Goal: Use online tool/utility: Utilize a website feature to perform a specific function

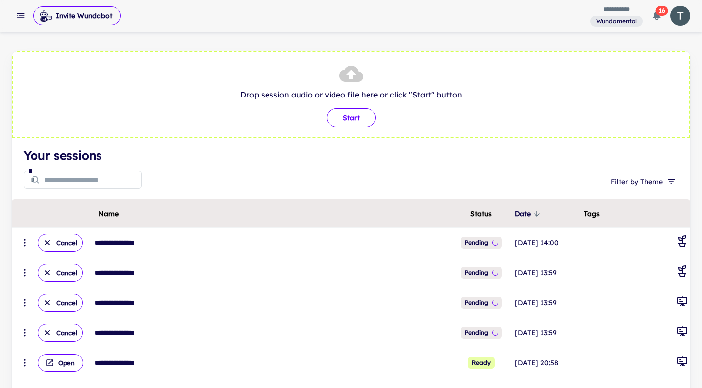
click at [361, 122] on button "Start" at bounding box center [350, 117] width 49 height 19
type input "**********"
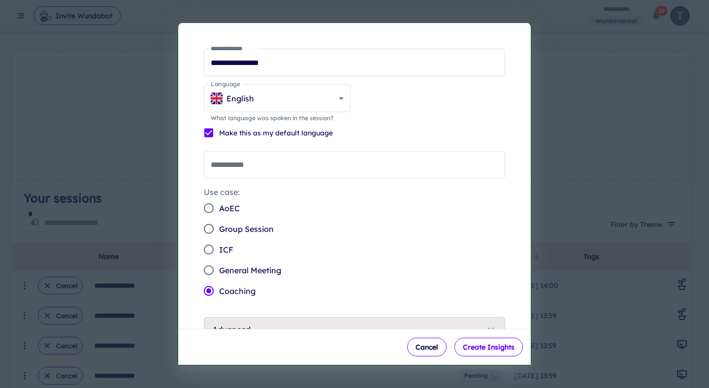
click at [484, 342] on button "Create Insights" at bounding box center [489, 347] width 68 height 19
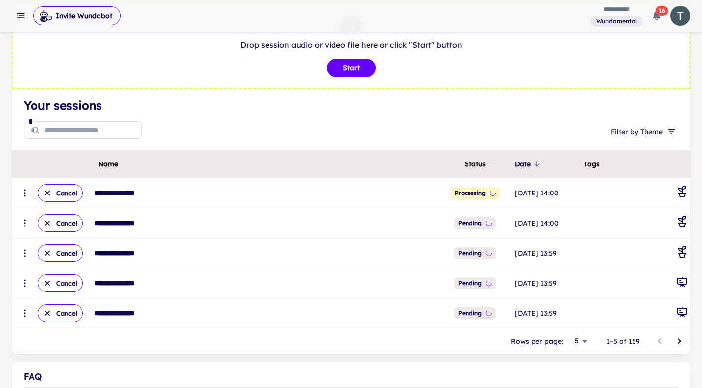
scroll to position [76, 0]
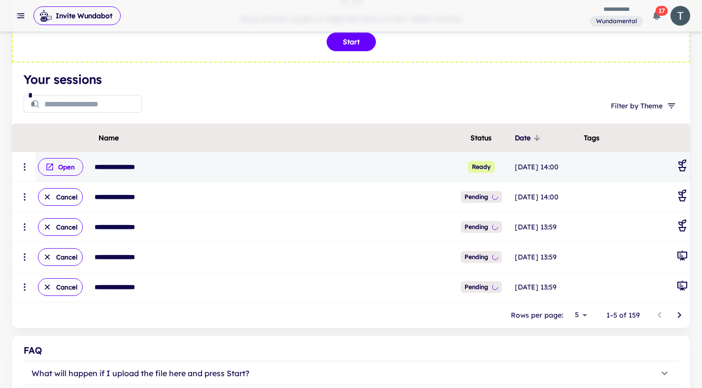
click at [79, 166] on button "Open" at bounding box center [60, 167] width 45 height 18
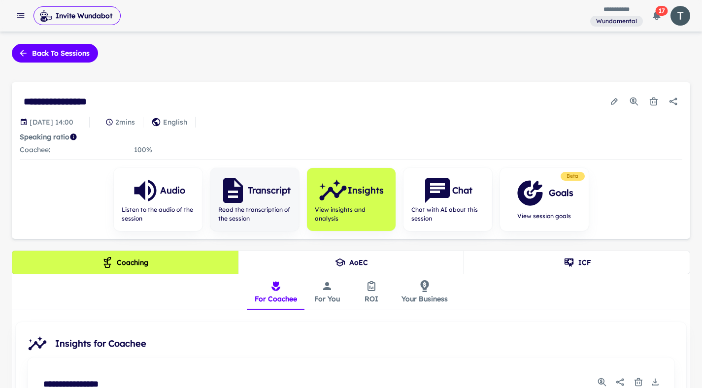
click at [252, 214] on span "Read the transcription of the session" at bounding box center [254, 214] width 73 height 18
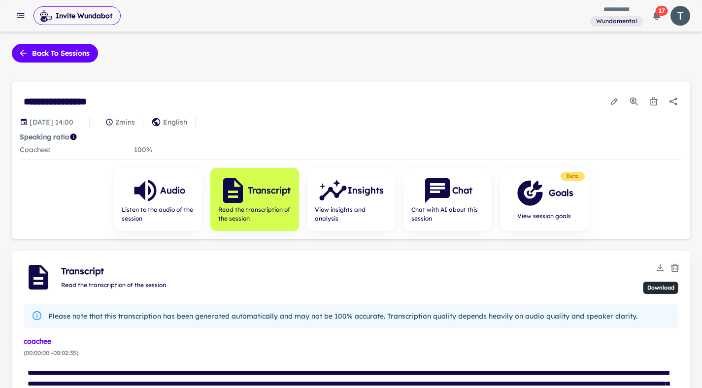
click at [484, 267] on icon "Download" at bounding box center [660, 268] width 10 height 10
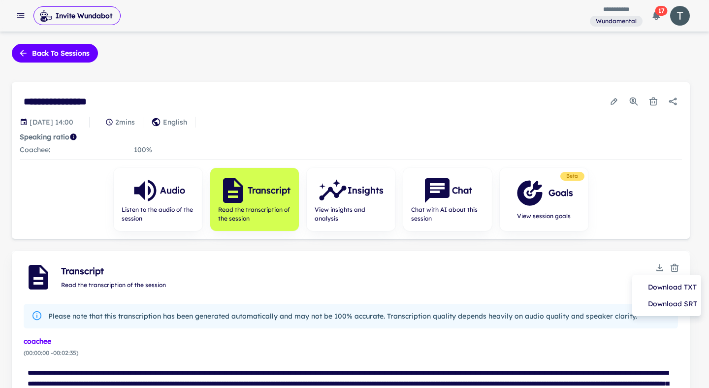
click at [484, 287] on li "Download TXT" at bounding box center [666, 287] width 61 height 17
